Goal: Use online tool/utility: Utilize a website feature to perform a specific function

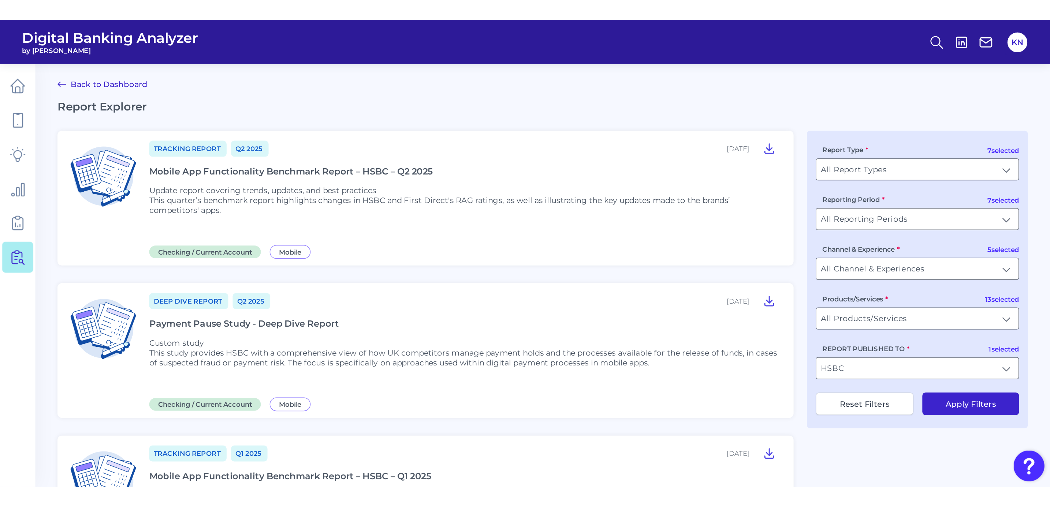
scroll to position [275, 0]
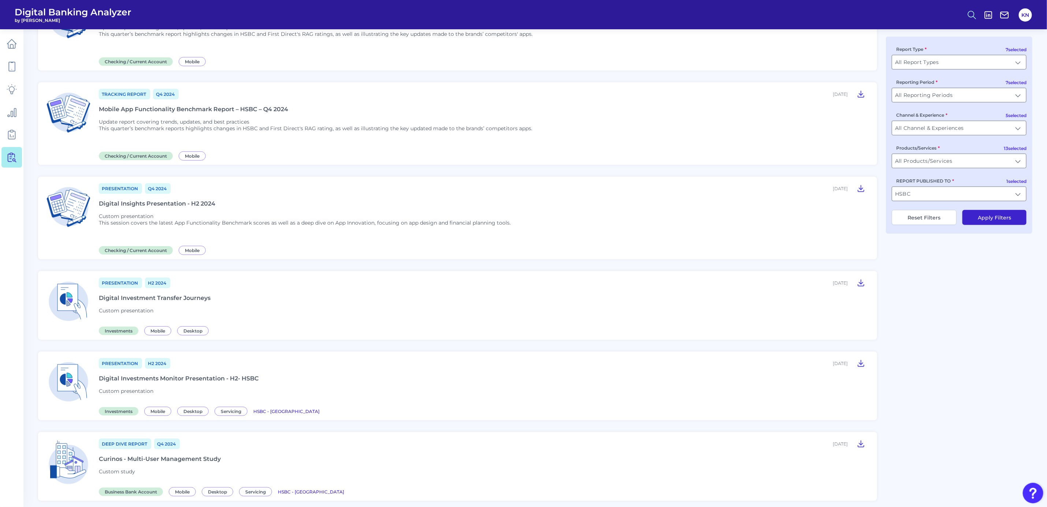
click at [695, 16] on circle at bounding box center [971, 14] width 6 height 6
click at [695, 51] on button "Feature Explorer Search" at bounding box center [936, 53] width 88 height 18
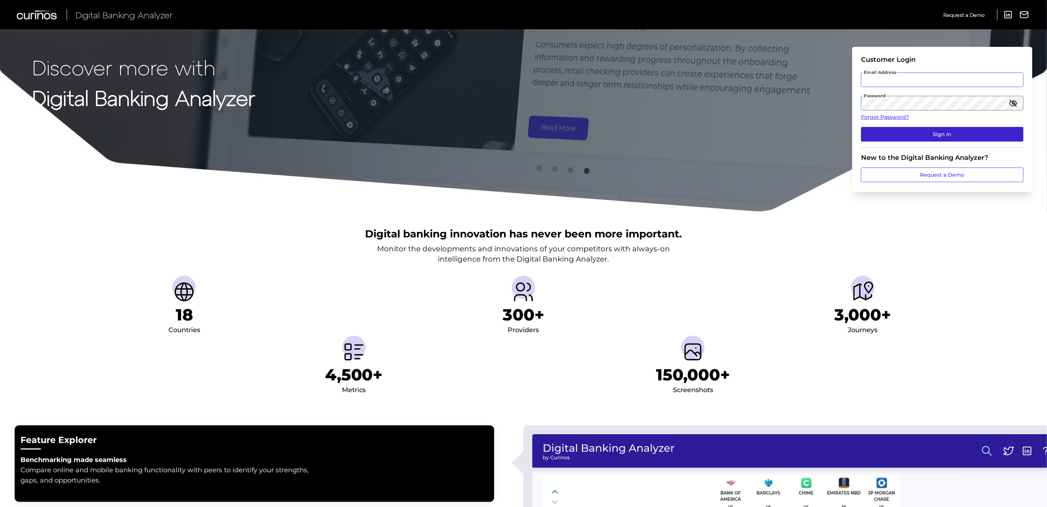
type input "[PERSON_NAME][EMAIL_ADDRESS][DOMAIN_NAME]"
click at [1000, 134] on button "Sign In" at bounding box center [942, 134] width 163 height 15
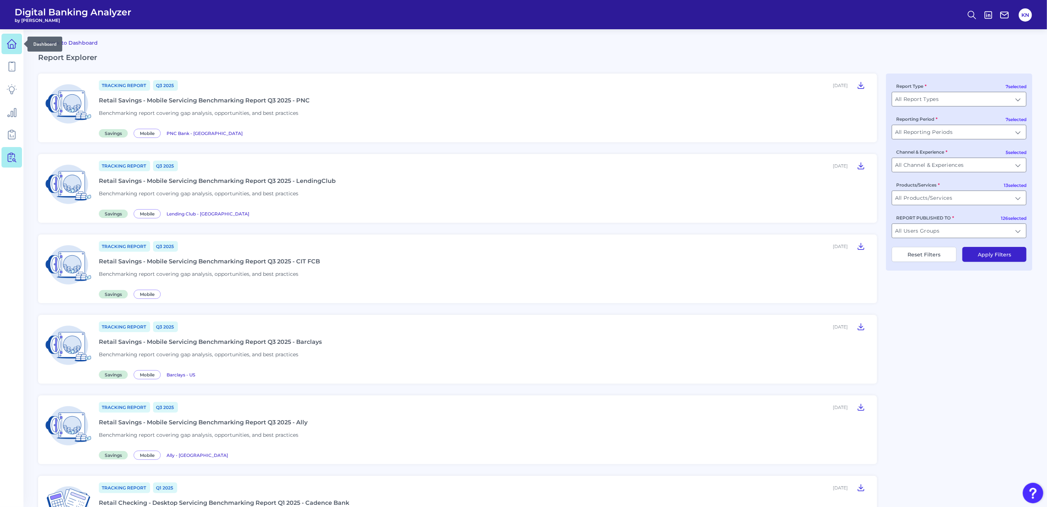
click at [8, 42] on icon at bounding box center [12, 44] width 10 height 10
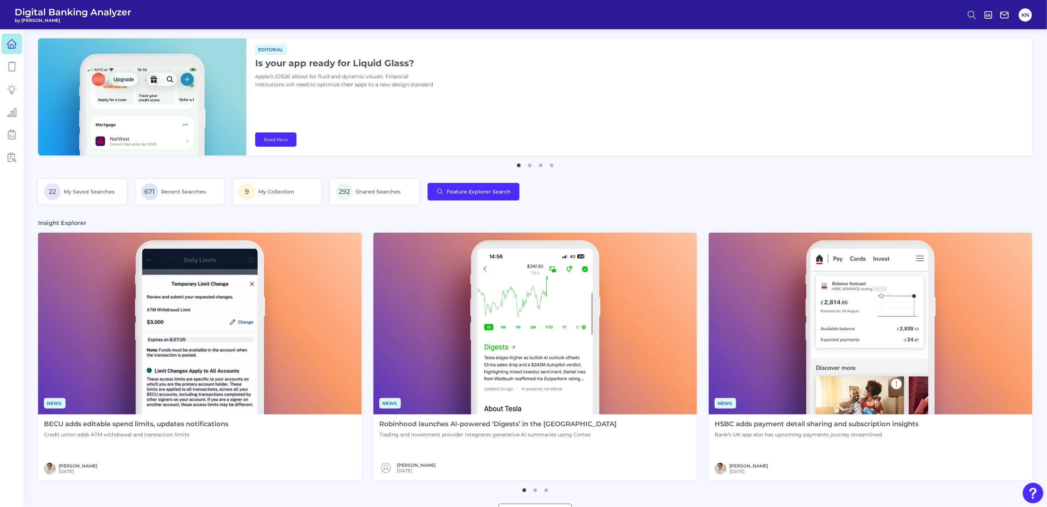
click at [974, 12] on circle at bounding box center [971, 14] width 6 height 6
click at [960, 54] on button "Feature Explorer Search" at bounding box center [936, 53] width 88 height 18
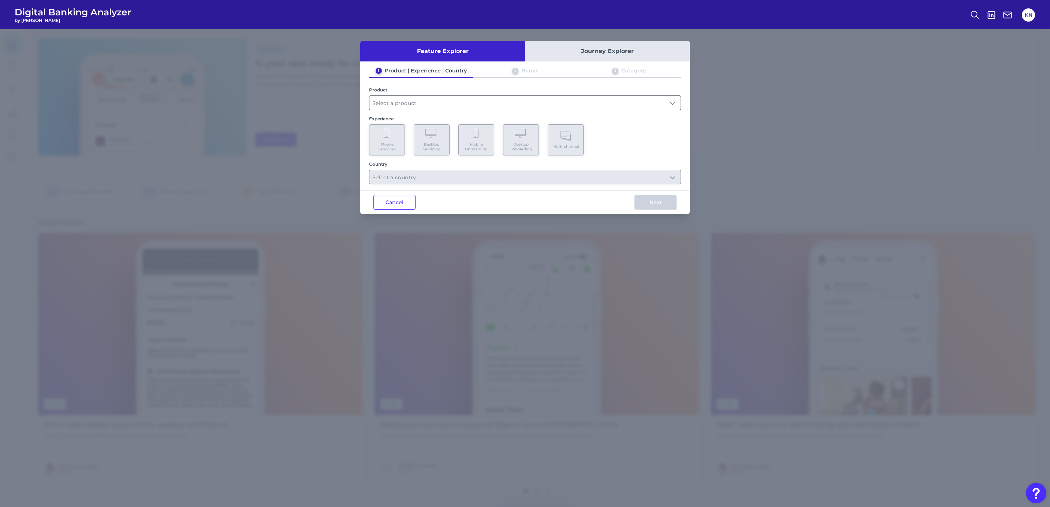
click at [417, 103] on input "text" at bounding box center [524, 103] width 311 height 14
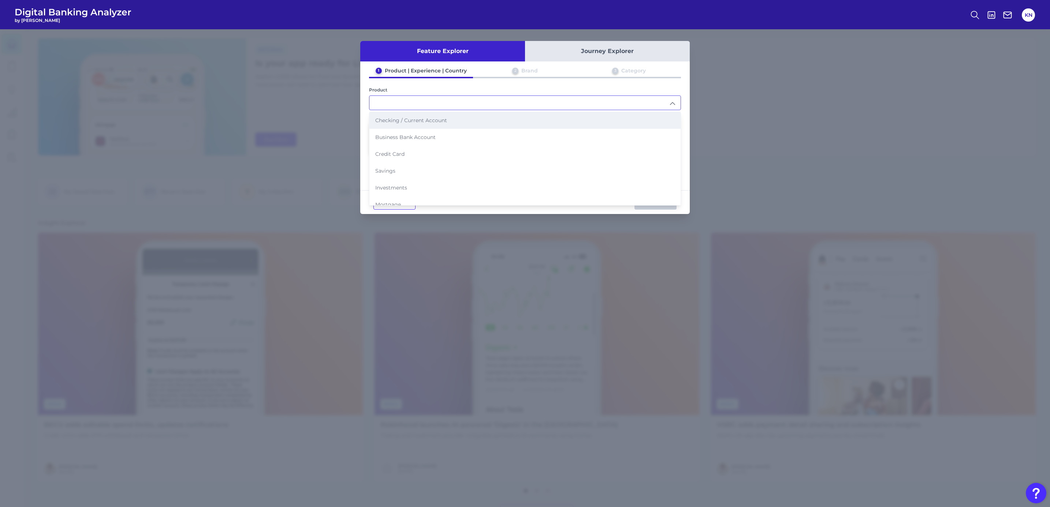
click at [424, 120] on span "Checking / Current Account" at bounding box center [411, 120] width 72 height 7
type input "Checking / Current Account"
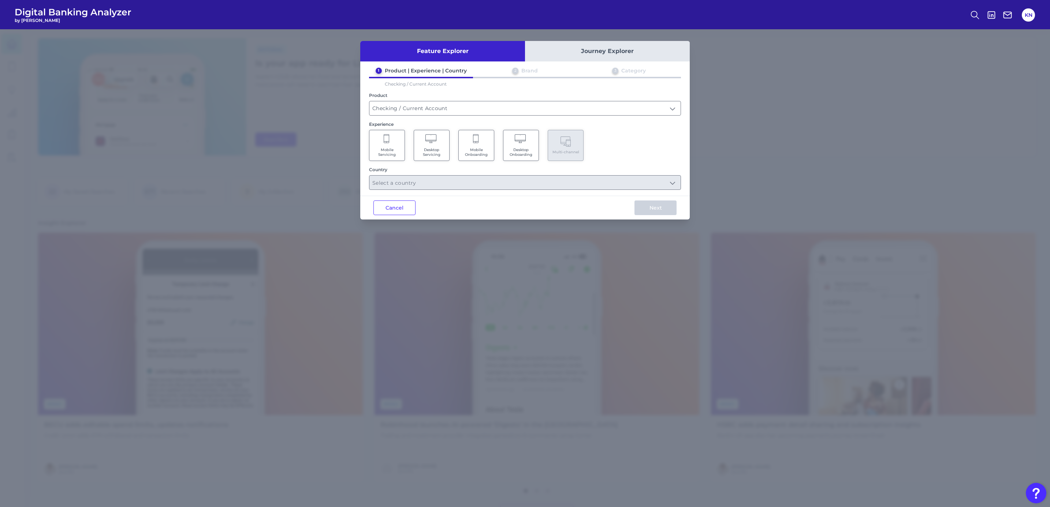
click at [397, 148] on span "Mobile Servicing" at bounding box center [387, 153] width 28 height 10
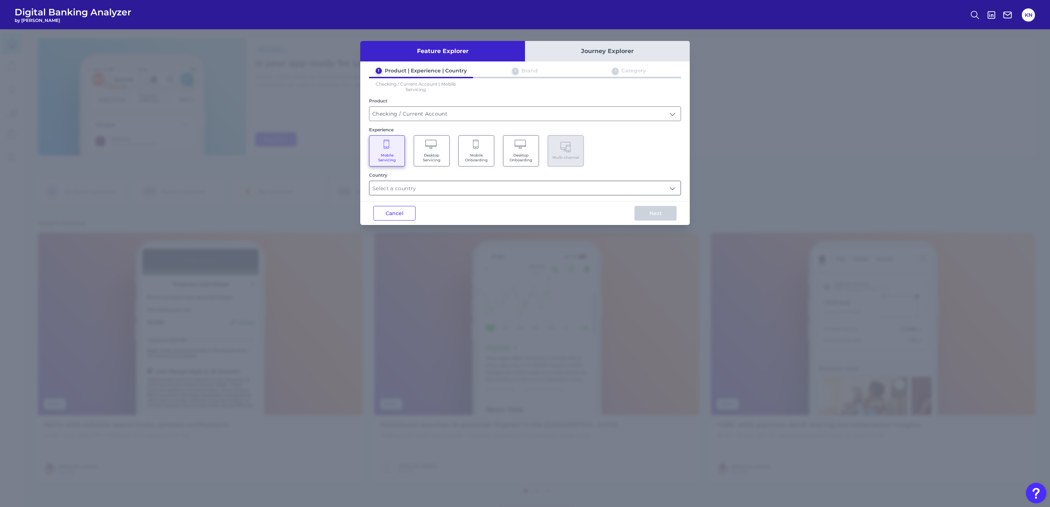
click at [433, 190] on input "text" at bounding box center [524, 188] width 311 height 14
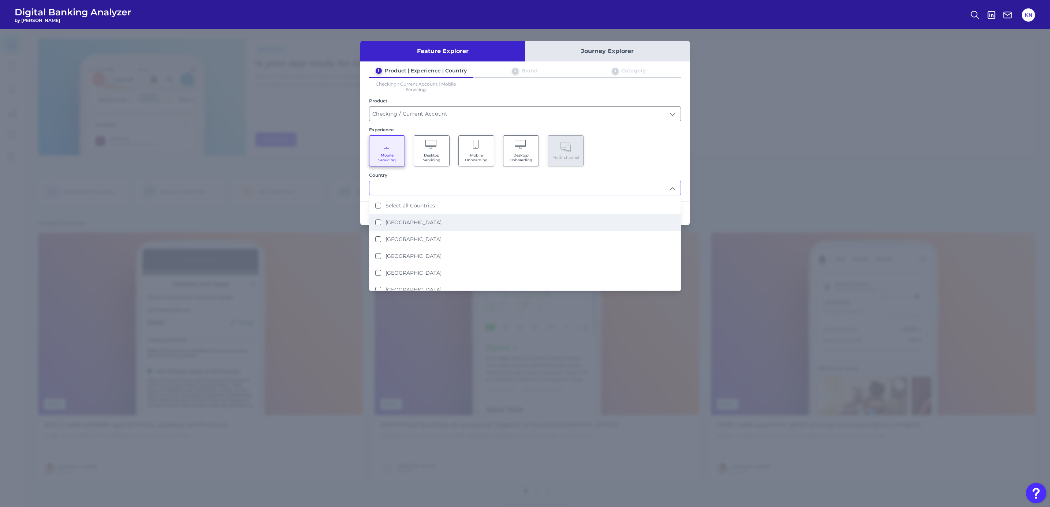
click at [417, 222] on label "[GEOGRAPHIC_DATA]" at bounding box center [414, 222] width 56 height 7
type input "[GEOGRAPHIC_DATA]"
click at [623, 166] on div "1 Product | Experience | Country 2 Brand 3 Category Checking / Current Account …" at bounding box center [525, 131] width 330 height 128
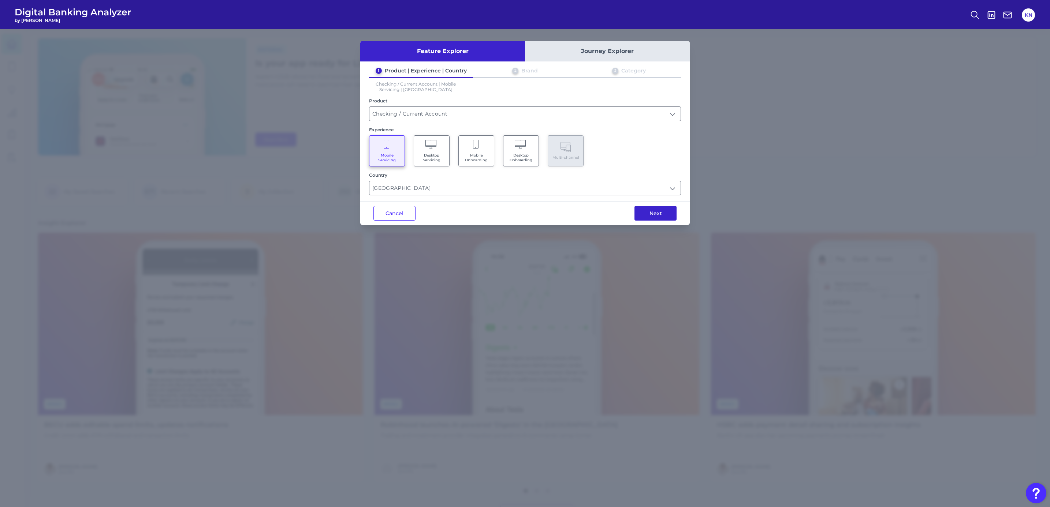
click at [657, 212] on button "Next" at bounding box center [656, 213] width 42 height 15
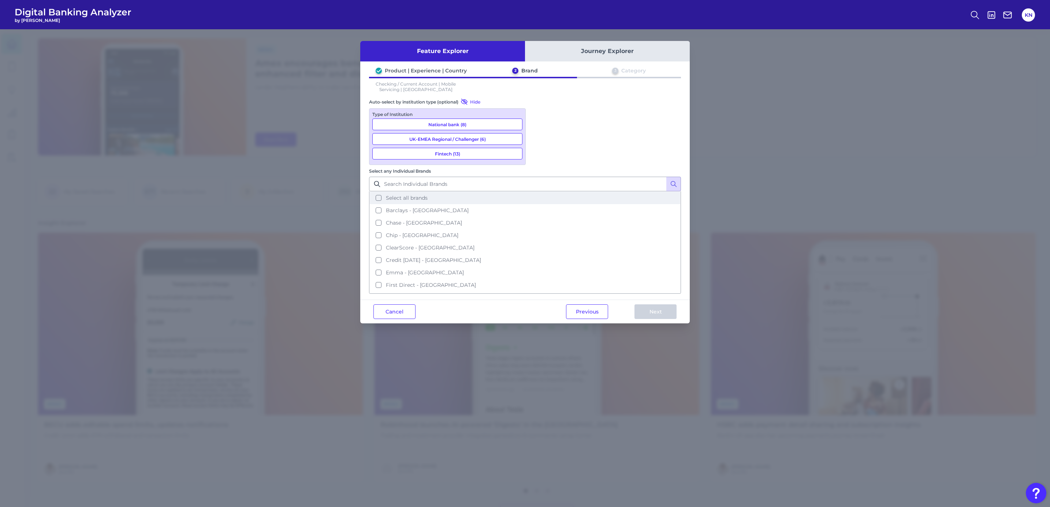
click at [428, 195] on span "Select all brands" at bounding box center [407, 198] width 42 height 7
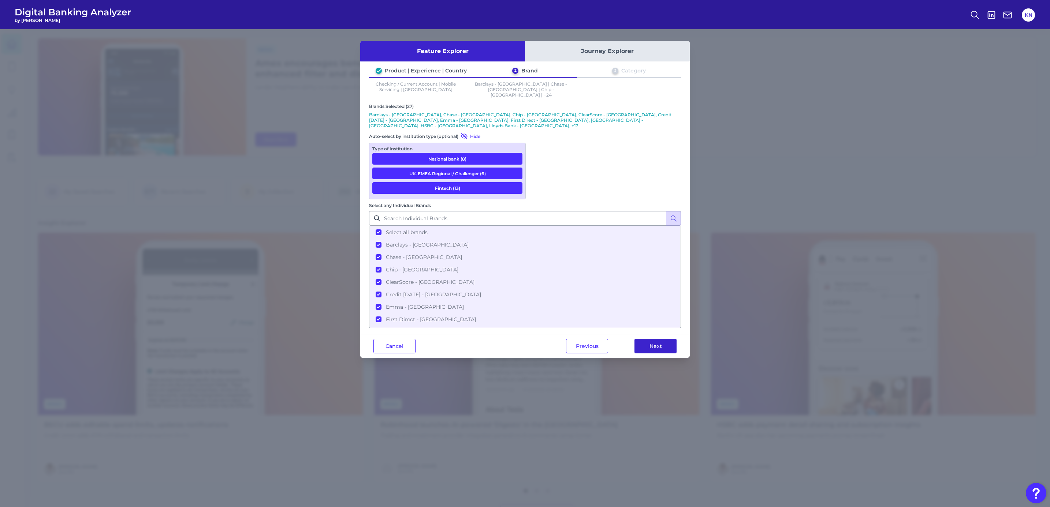
click at [657, 339] on button "Next" at bounding box center [656, 346] width 42 height 15
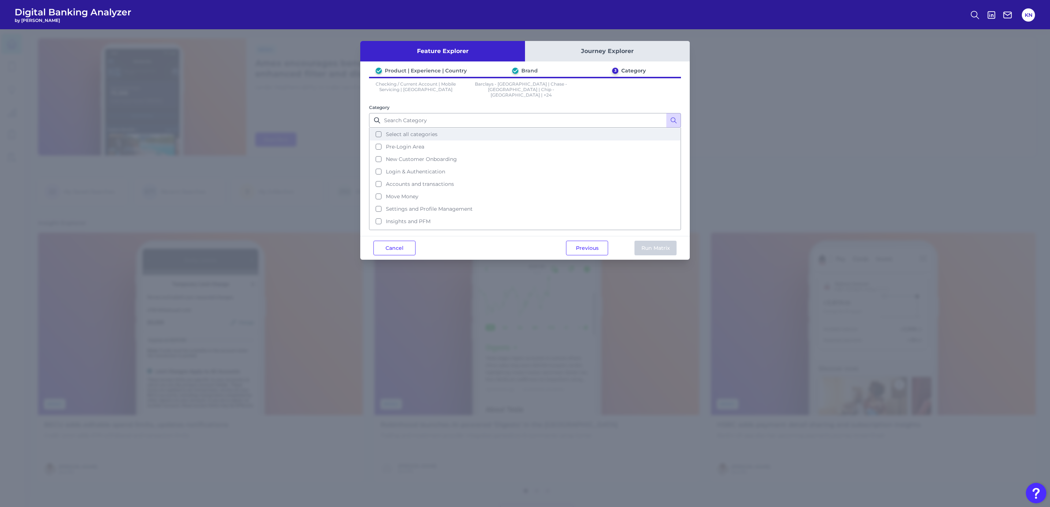
click at [455, 128] on button "Select all categories" at bounding box center [525, 134] width 310 height 12
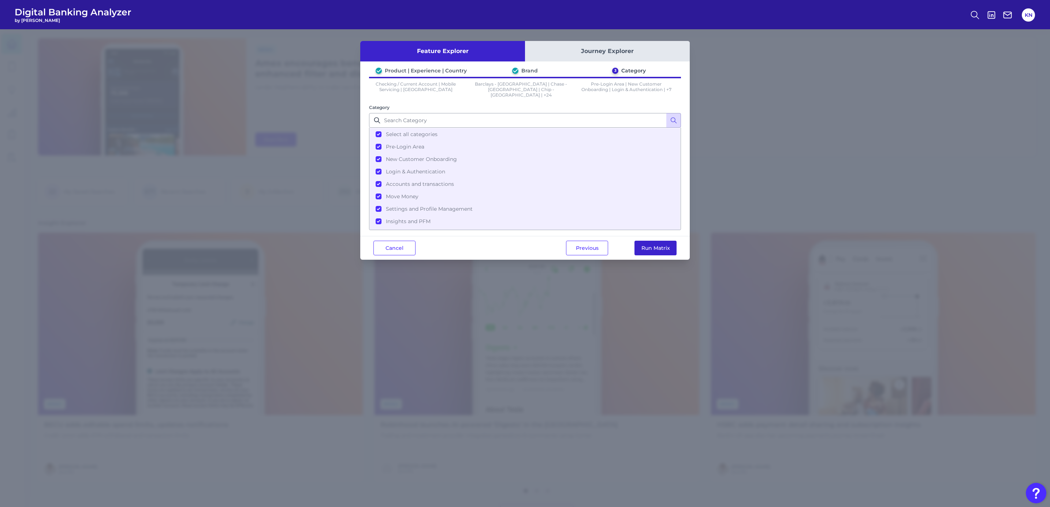
click at [662, 243] on button "Run Matrix" at bounding box center [656, 248] width 42 height 15
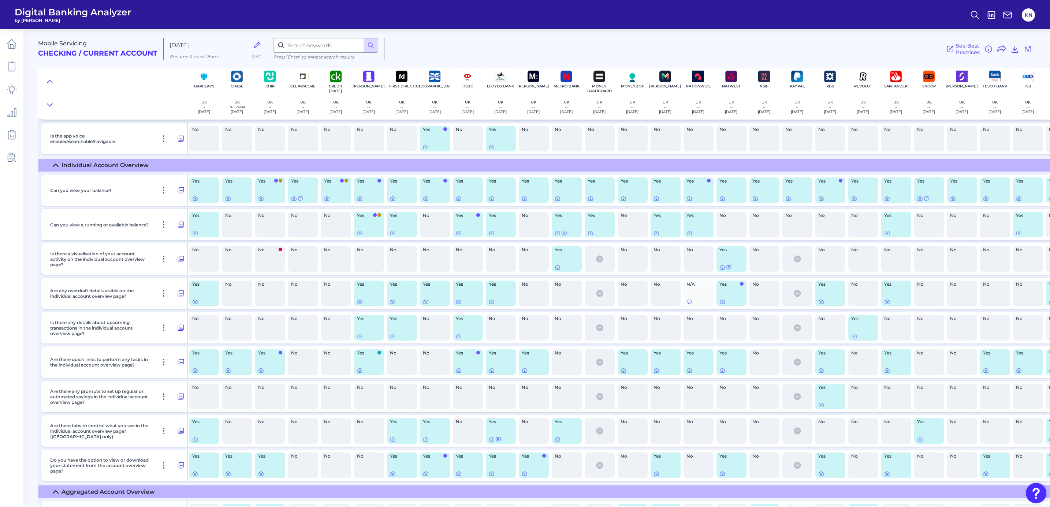
scroll to position [1946, 0]
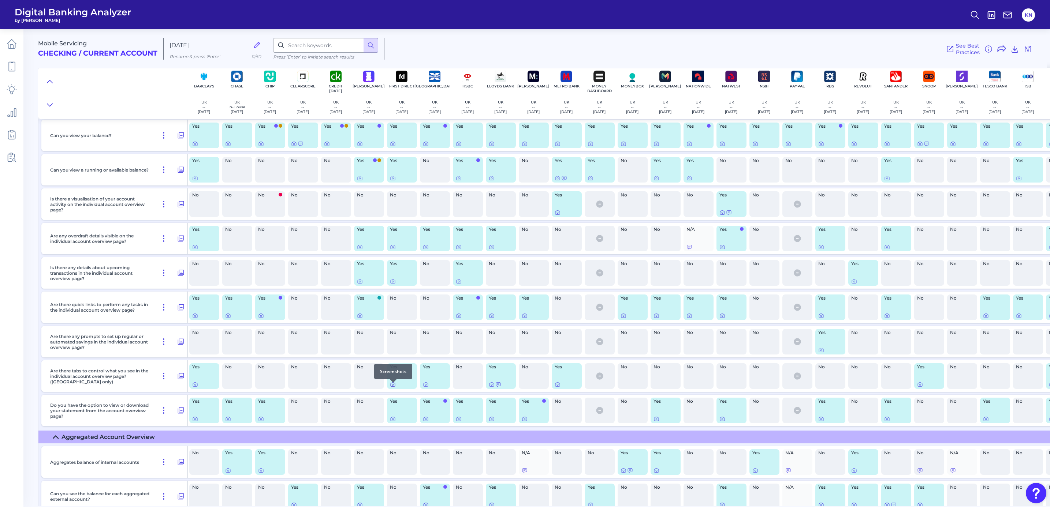
click at [391, 387] on icon at bounding box center [393, 385] width 6 height 6
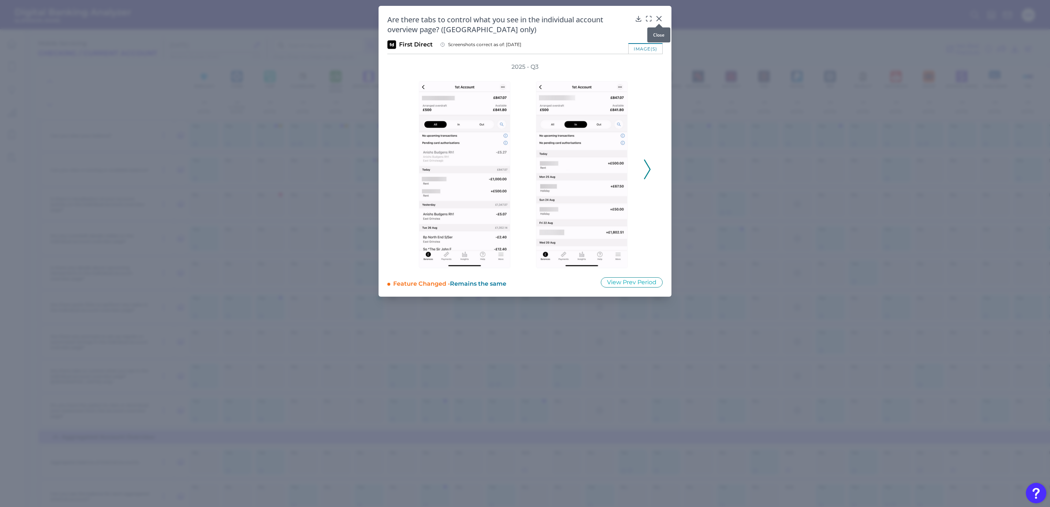
click at [659, 18] on icon at bounding box center [658, 18] width 7 height 7
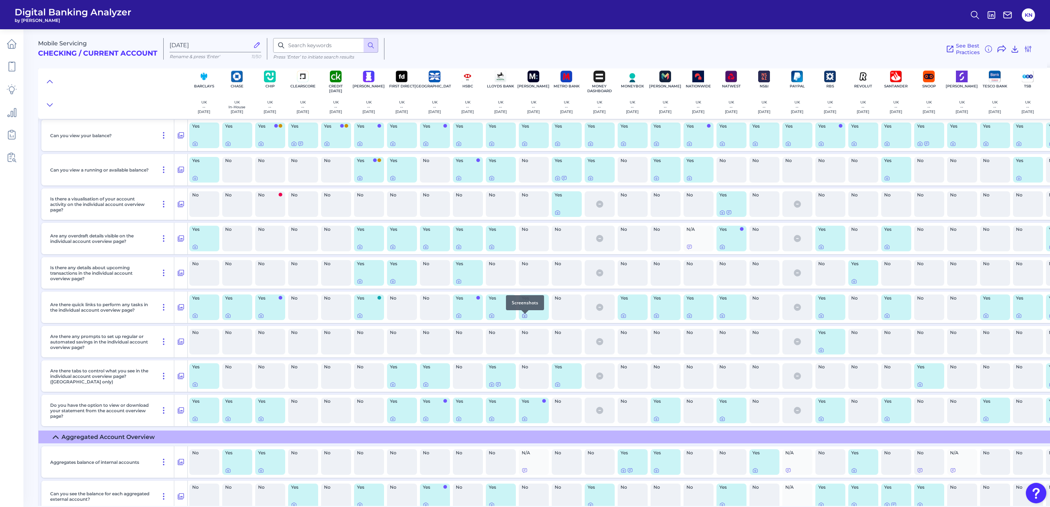
click at [523, 319] on icon at bounding box center [525, 316] width 6 height 6
click at [557, 388] on icon at bounding box center [558, 385] width 6 height 6
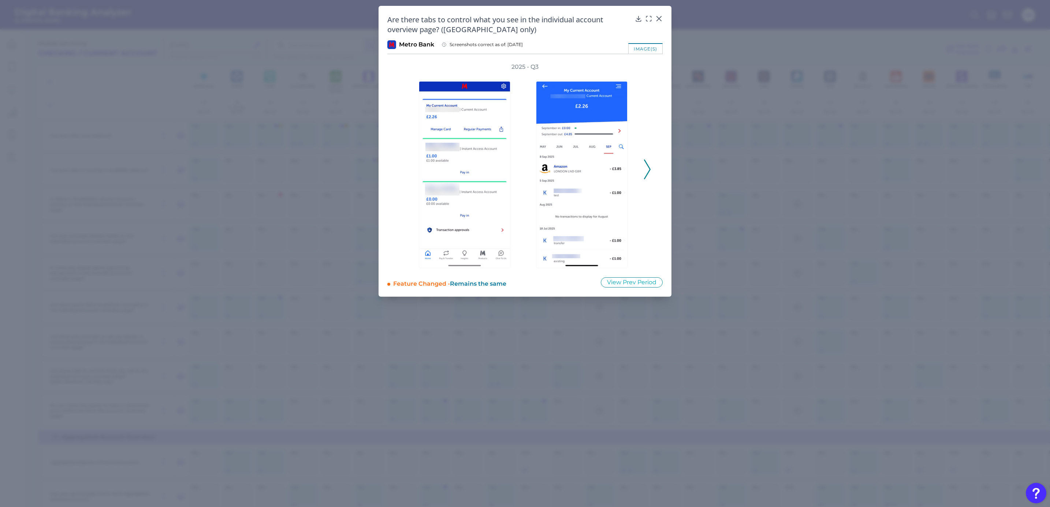
click at [657, 180] on div "2025 - Q3" at bounding box center [524, 165] width 275 height 205
click at [649, 175] on icon at bounding box center [647, 170] width 7 height 20
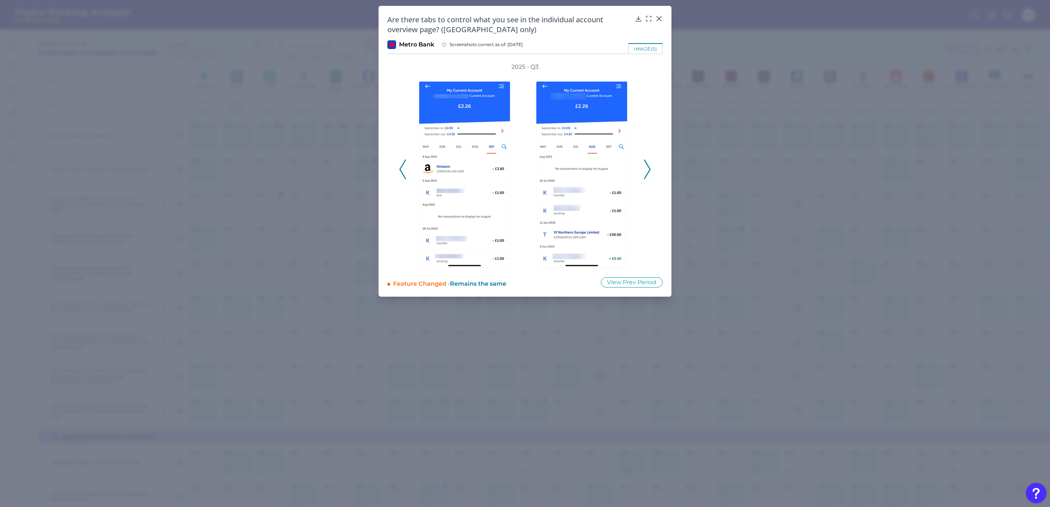
click at [650, 175] on icon at bounding box center [647, 170] width 7 height 20
click at [650, 175] on div "2025 - Q3" at bounding box center [525, 165] width 252 height 205
